Goal: Understand process/instructions

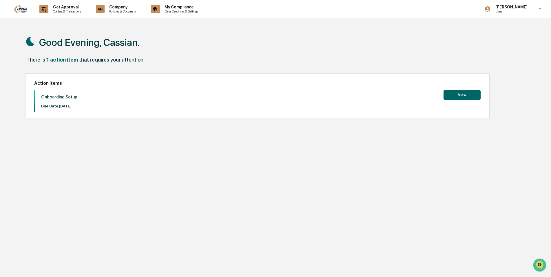
click at [468, 96] on button "View" at bounding box center [462, 95] width 37 height 10
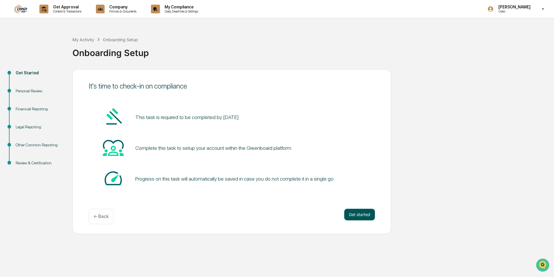
click at [351, 211] on button "Get started" at bounding box center [359, 214] width 31 height 12
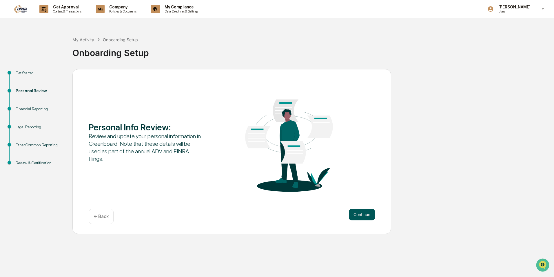
click at [353, 217] on button "Continue" at bounding box center [362, 214] width 26 height 12
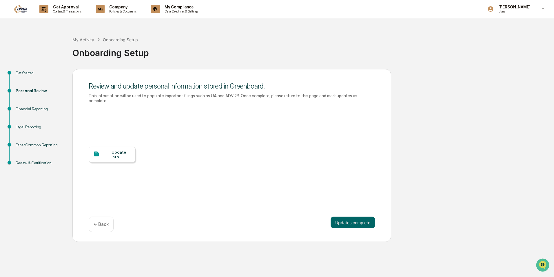
click at [99, 150] on icon at bounding box center [96, 153] width 6 height 6
